Goal: Obtain resource: Download file/media

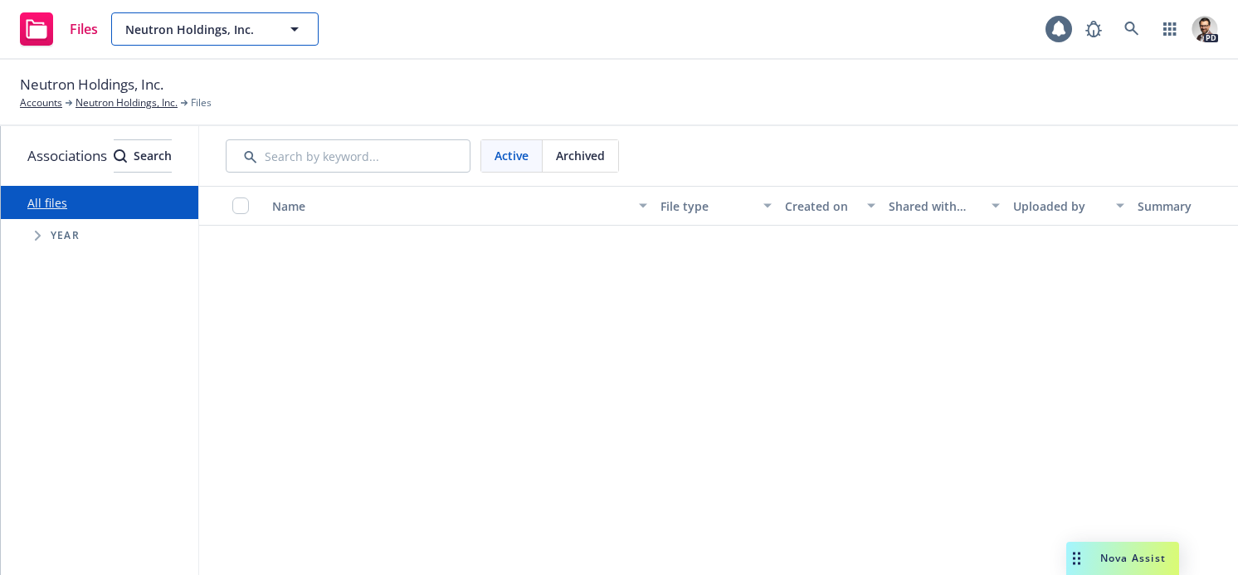
scroll to position [678, 0]
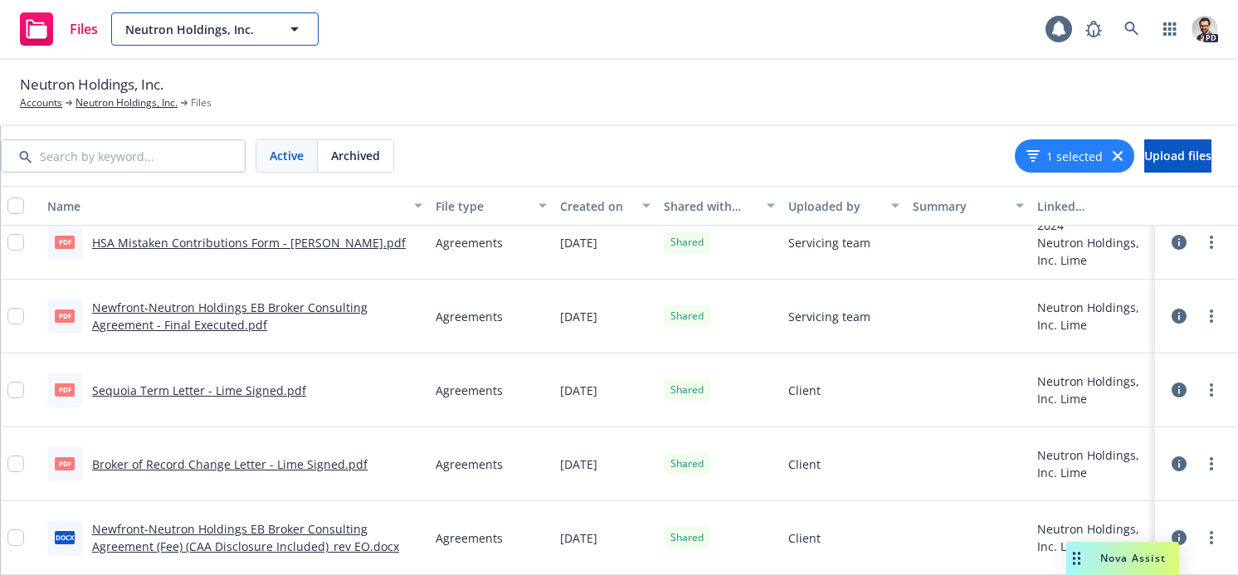
click at [308, 26] on button "Neutron Holdings, Inc." at bounding box center [214, 28] width 207 height 33
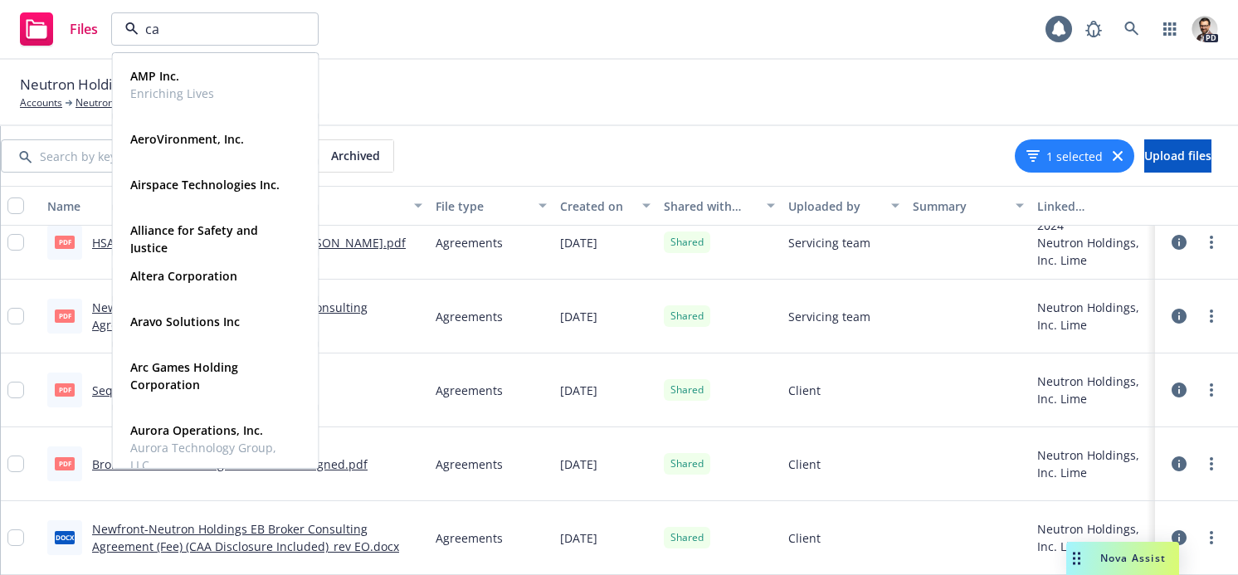
type input "cay"
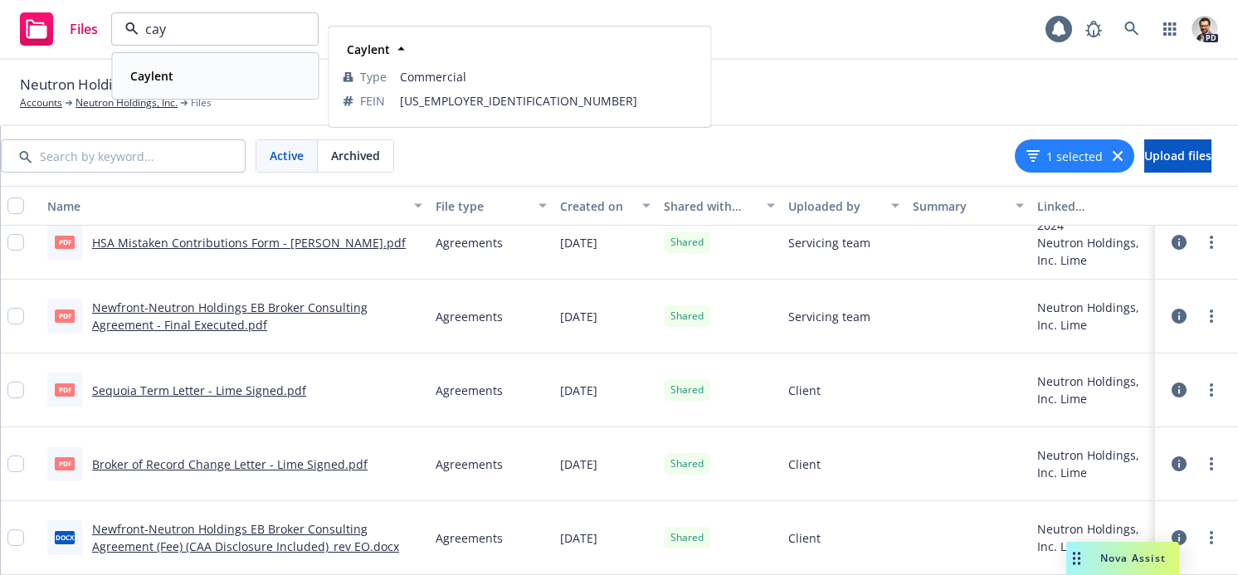
click at [215, 80] on div "Caylent" at bounding box center [216, 76] width 184 height 24
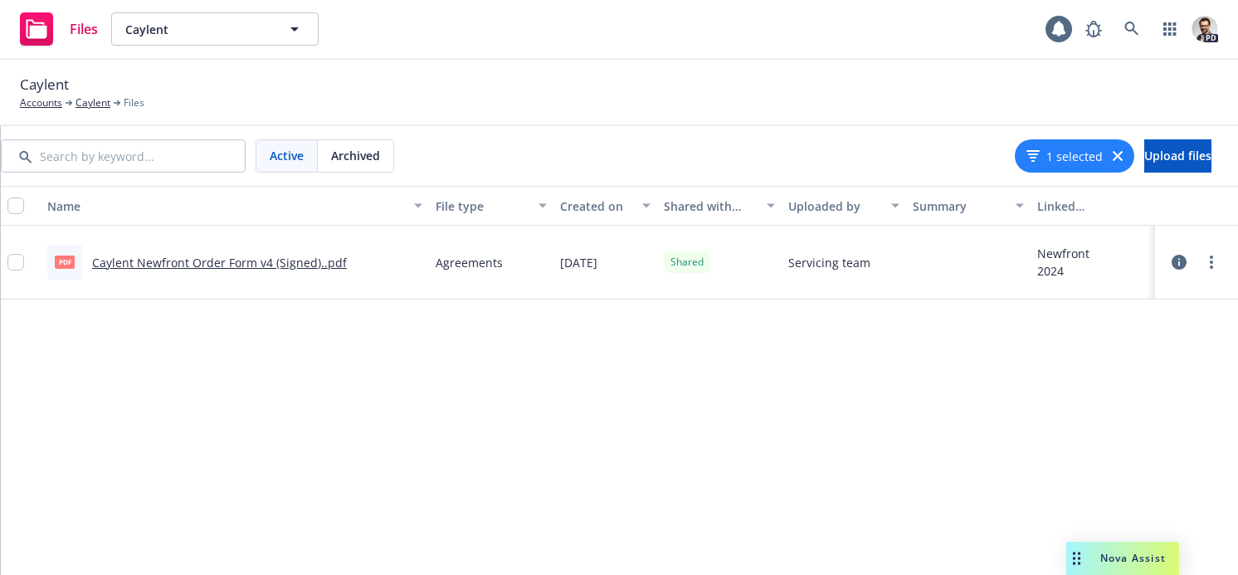
click at [1113, 151] on icon "button" at bounding box center [1118, 156] width 10 height 10
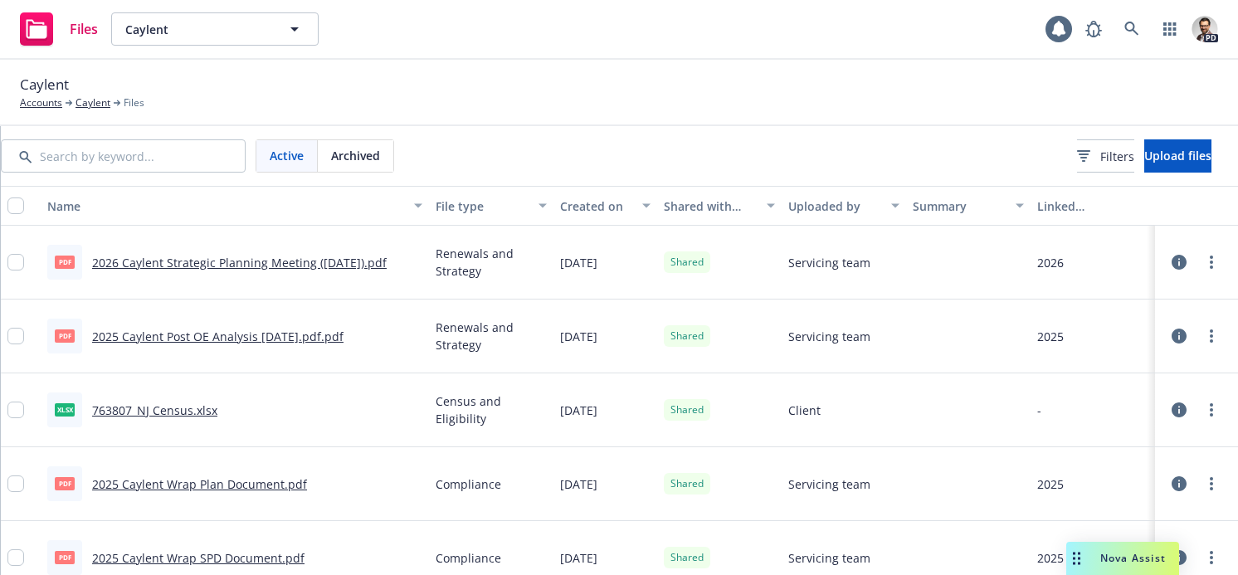
click at [253, 332] on link "2025 Caylent Post OE Analysis [DATE].pdf.pdf" at bounding box center [217, 337] width 251 height 16
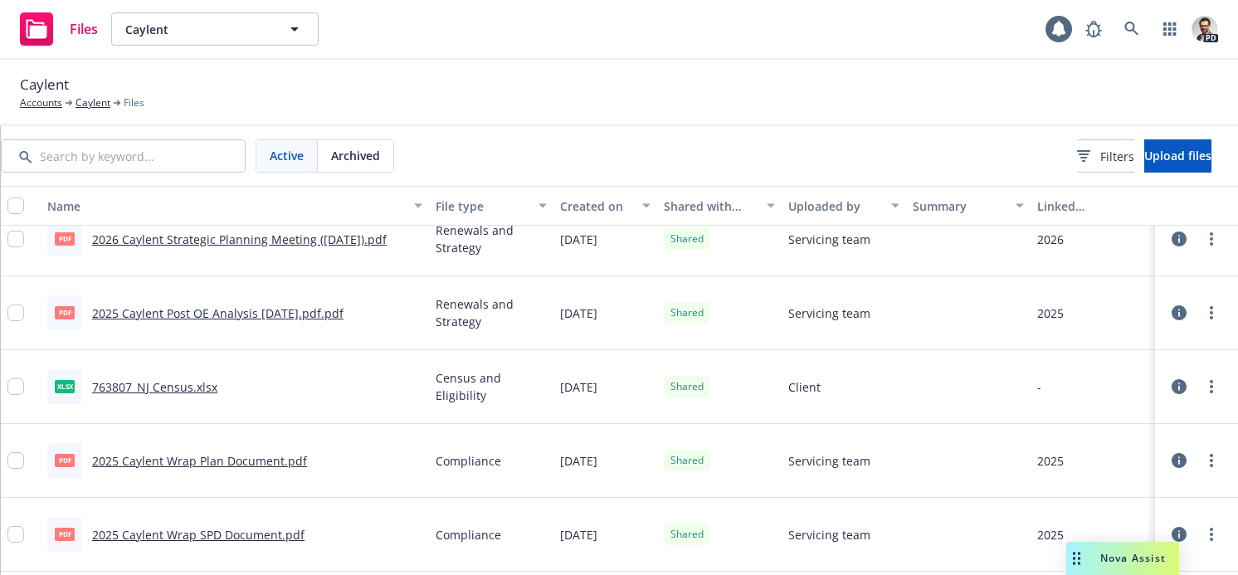
scroll to position [30, 0]
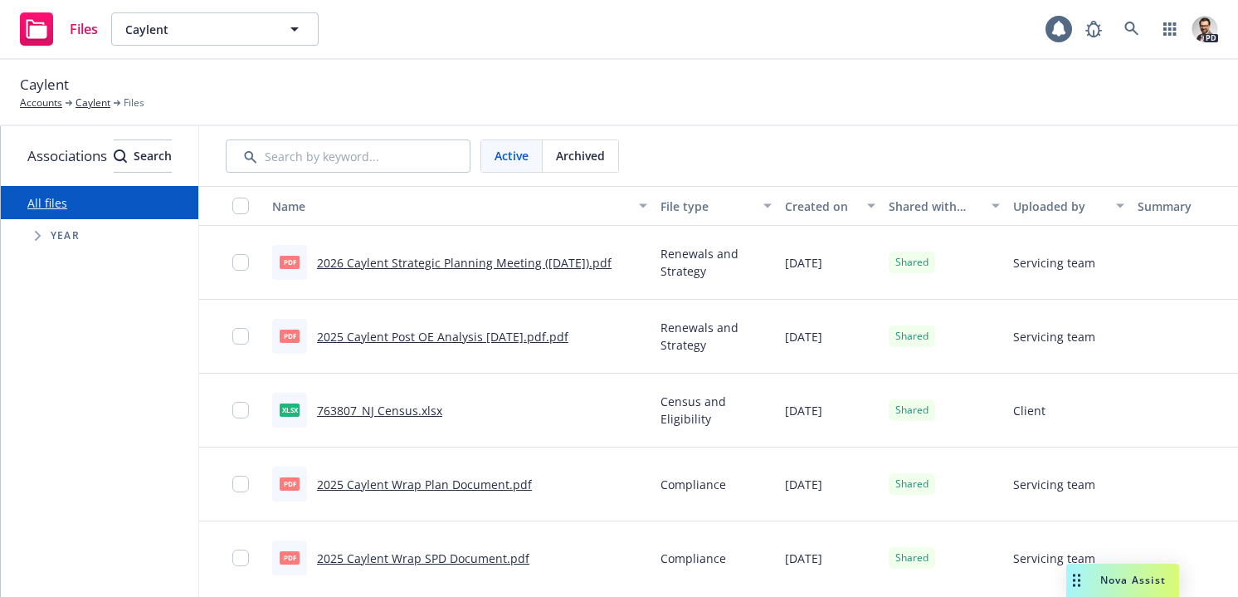
scroll to position [30, 0]
